Goal: Task Accomplishment & Management: Manage account settings

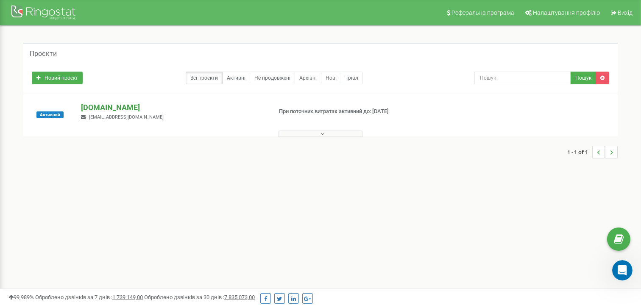
click at [100, 111] on p "a-ur.com" at bounding box center [173, 107] width 184 height 11
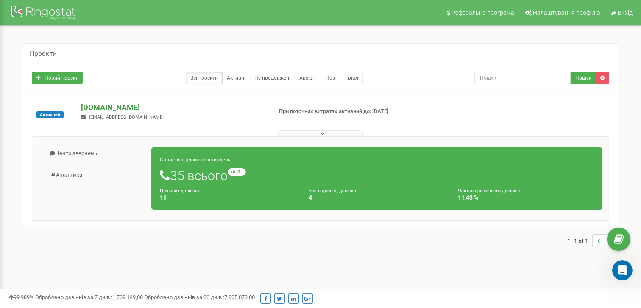
click at [94, 108] on p "a-ur.com" at bounding box center [173, 107] width 184 height 11
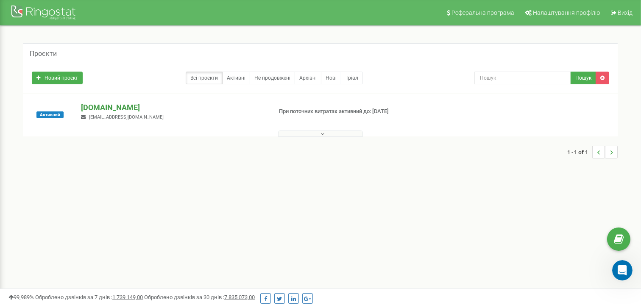
click at [94, 108] on p "a-ur.com" at bounding box center [173, 107] width 184 height 11
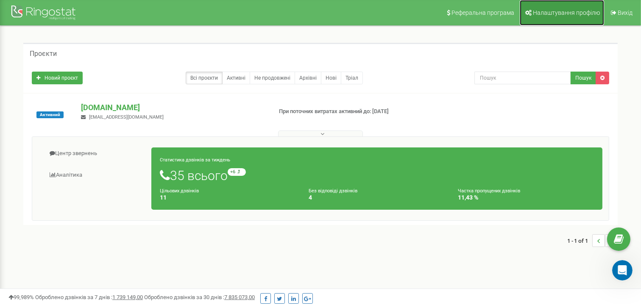
click at [552, 13] on span "Налаштування профілю" at bounding box center [566, 12] width 67 height 7
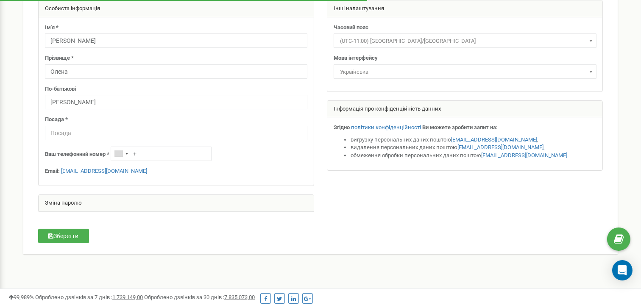
scroll to position [85, 0]
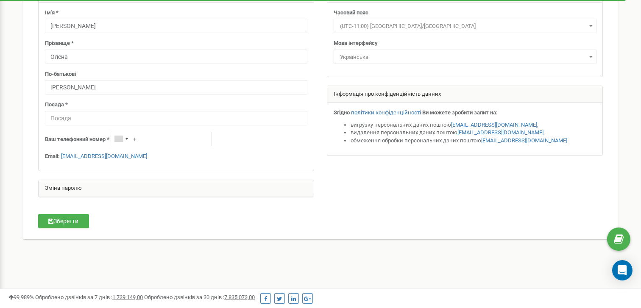
click at [103, 186] on div "Зміна паролю" at bounding box center [176, 188] width 275 height 17
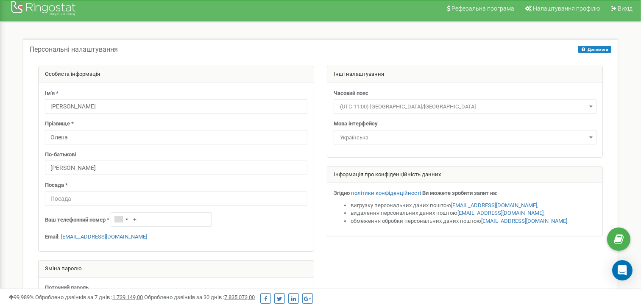
scroll to position [0, 0]
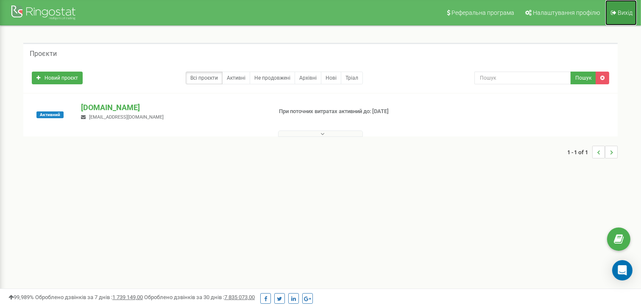
click at [622, 15] on span "Вихід" at bounding box center [624, 12] width 15 height 7
